Goal: Task Accomplishment & Management: Manage account settings

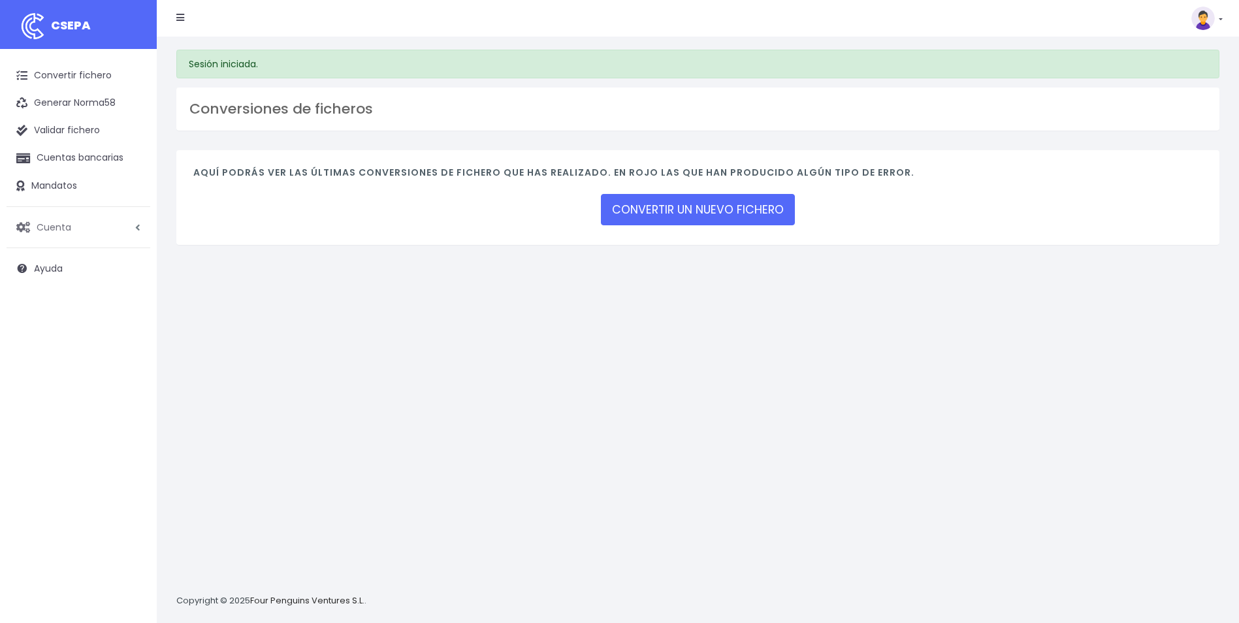
click at [86, 226] on link "Cuenta" at bounding box center [79, 227] width 144 height 27
click at [64, 302] on link "Facturación" at bounding box center [85, 306] width 129 height 24
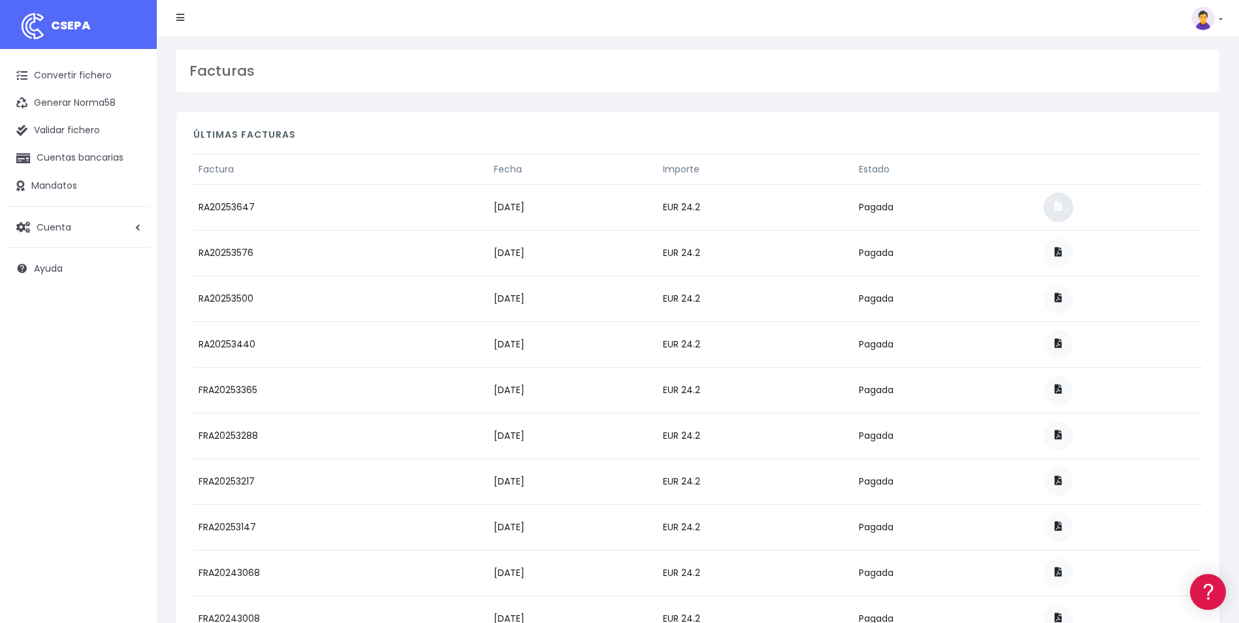
click at [1062, 206] on span at bounding box center [1058, 206] width 7 height 9
